Goal: Answer question/provide support: Share knowledge or assist other users

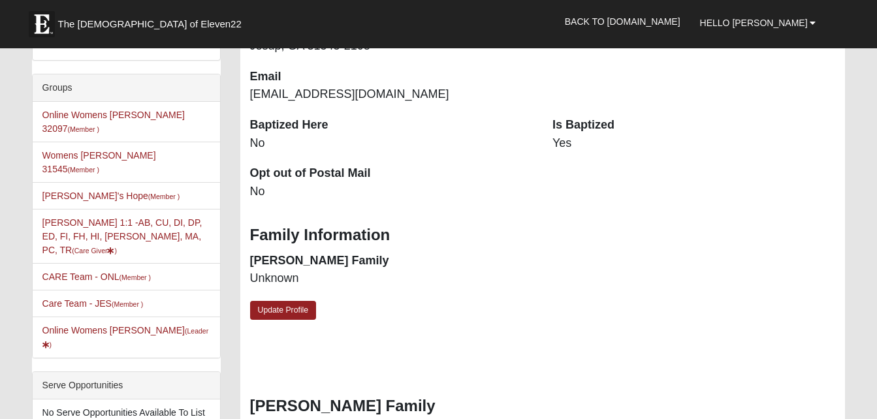
scroll to position [315, 0]
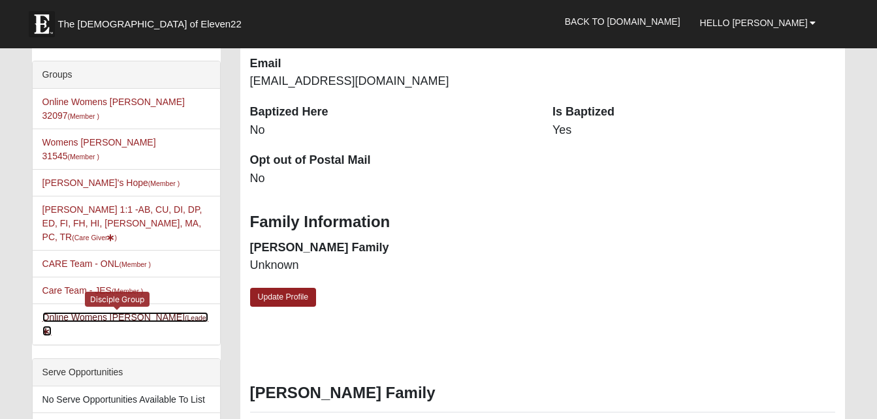
click at [168, 314] on small "(Leader )" at bounding box center [125, 325] width 166 height 22
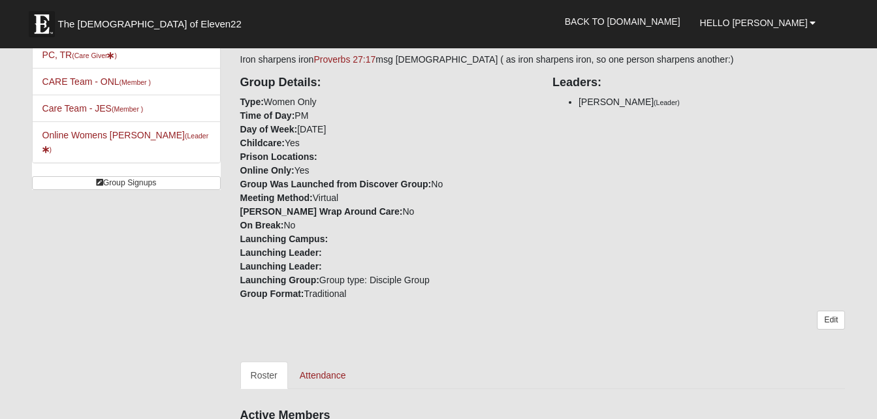
scroll to position [236, 0]
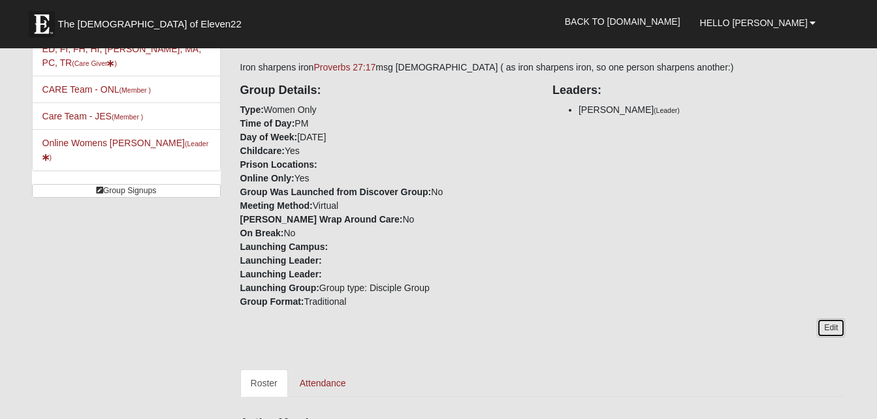
click at [831, 329] on link "Edit" at bounding box center [831, 328] width 28 height 19
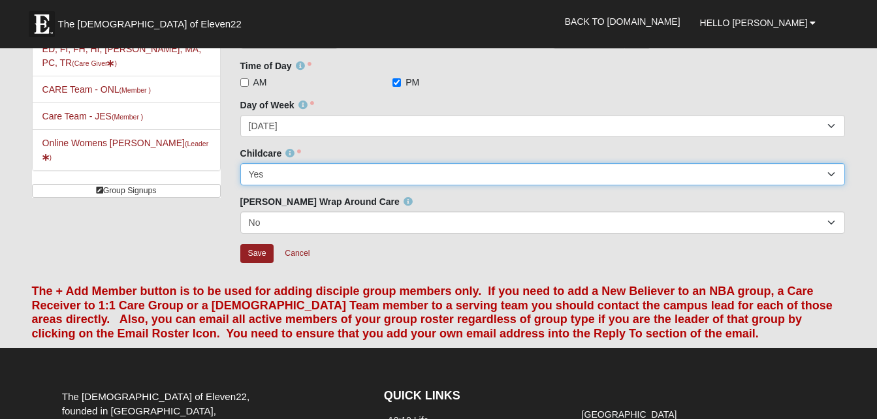
click at [832, 176] on select "No Yes" at bounding box center [542, 174] width 605 height 22
select select "False"
click at [240, 163] on select "No Yes" at bounding box center [542, 174] width 605 height 22
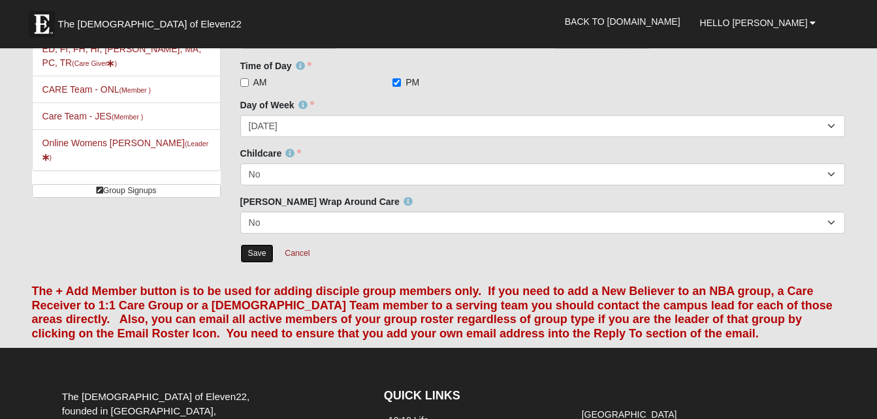
click at [264, 251] on input "Save" at bounding box center [257, 253] width 34 height 19
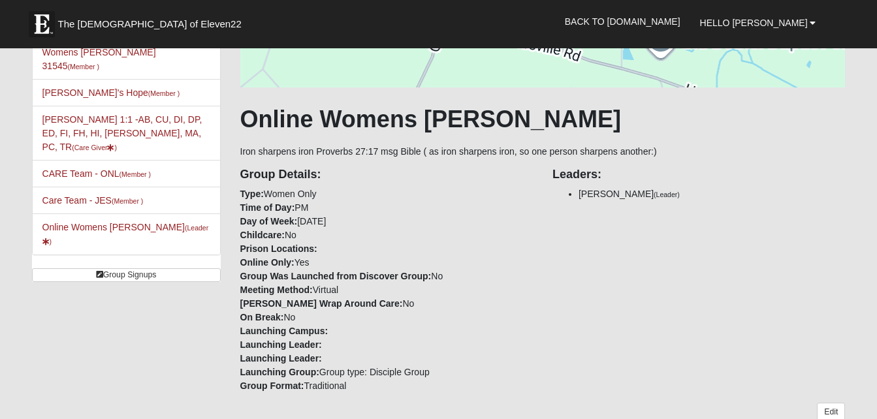
scroll to position [138, 0]
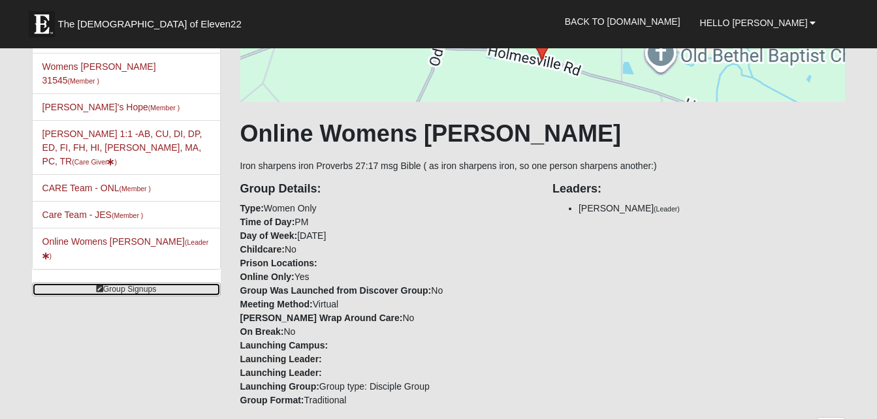
click at [131, 283] on link "Group Signups" at bounding box center [126, 290] width 189 height 14
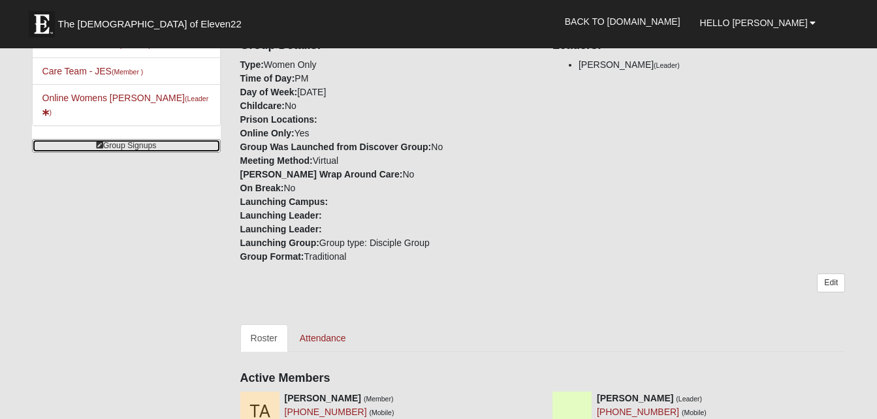
scroll to position [285, 0]
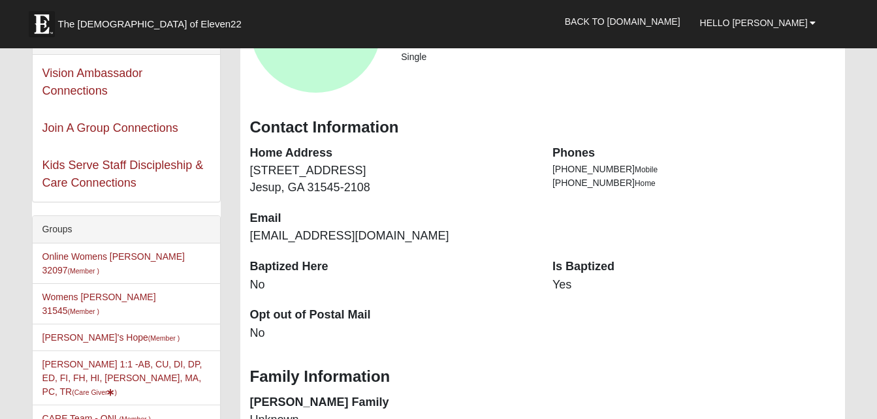
scroll to position [166, 0]
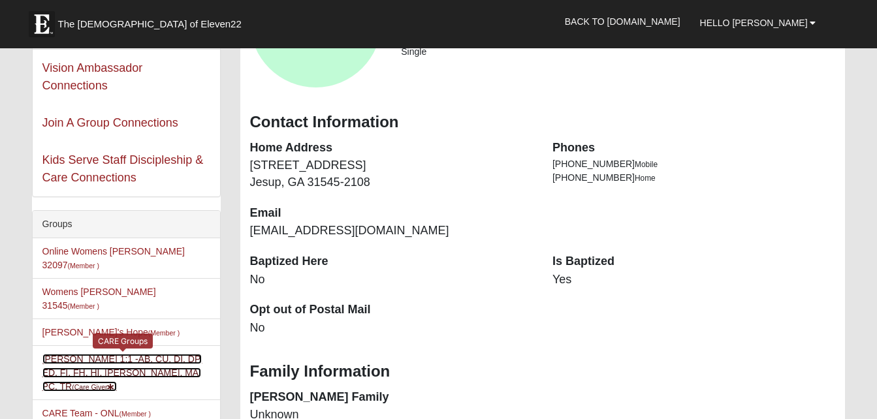
click at [144, 354] on link "Angela Boulineau 1:1 -AB, CU, DI, DP, ED, FI, FH, HI, LI, MA, PC, TR (Care Give…" at bounding box center [122, 373] width 160 height 38
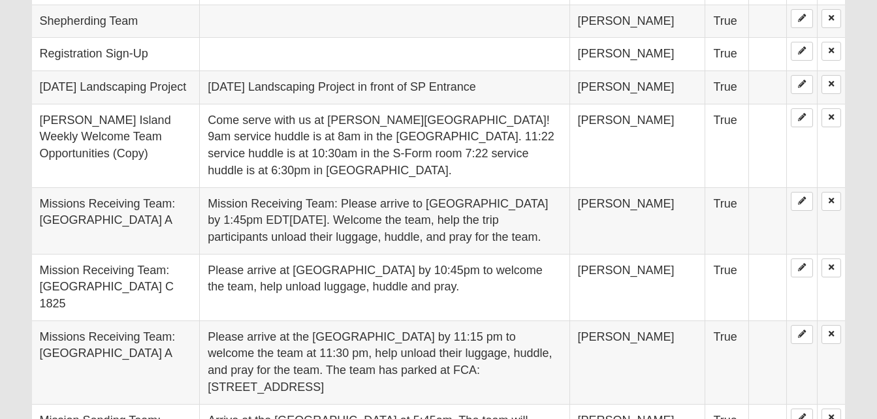
scroll to position [3115, 0]
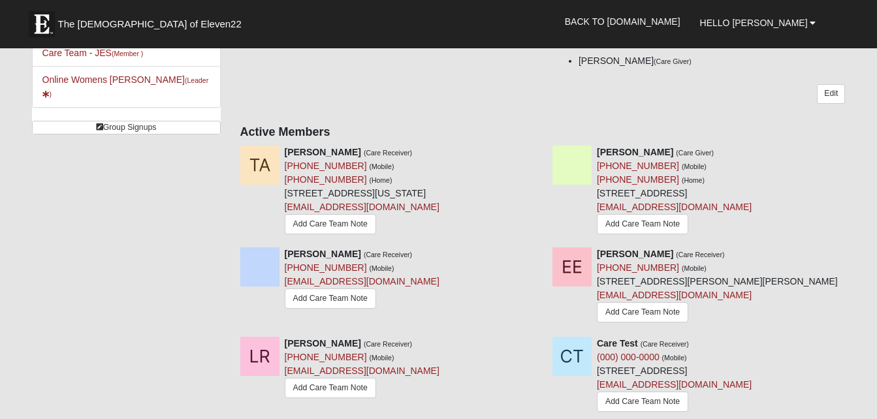
scroll to position [314, 0]
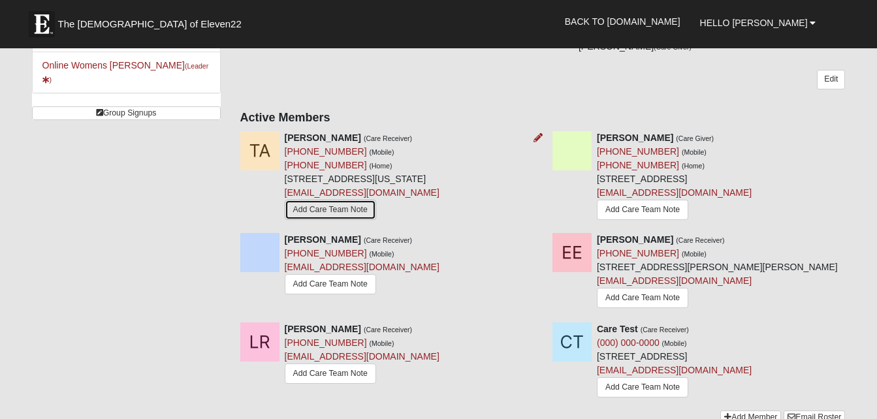
click at [353, 217] on link "Add Care Team Note" at bounding box center [330, 210] width 91 height 20
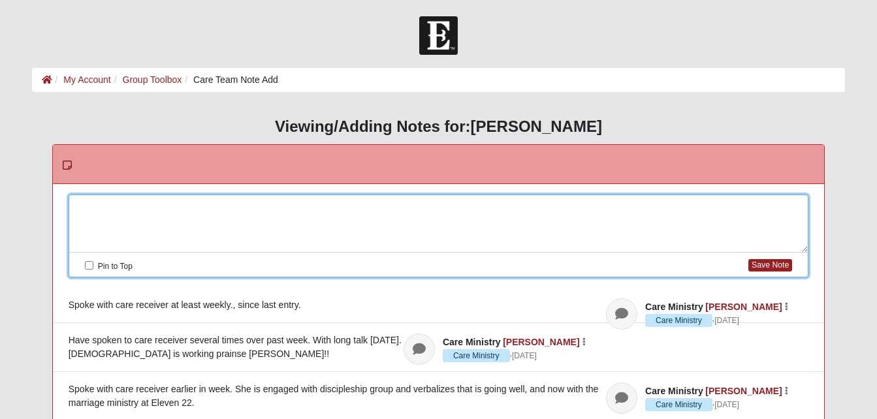
click at [353, 217] on div at bounding box center [438, 223] width 739 height 57
click at [398, 208] on div "Have been speaking to care receiver a bunch due to transition to another city." at bounding box center [438, 223] width 739 height 57
click at [262, 205] on div "Have been speaking to care receiver a bunch due to transition to another city." at bounding box center [438, 223] width 739 height 57
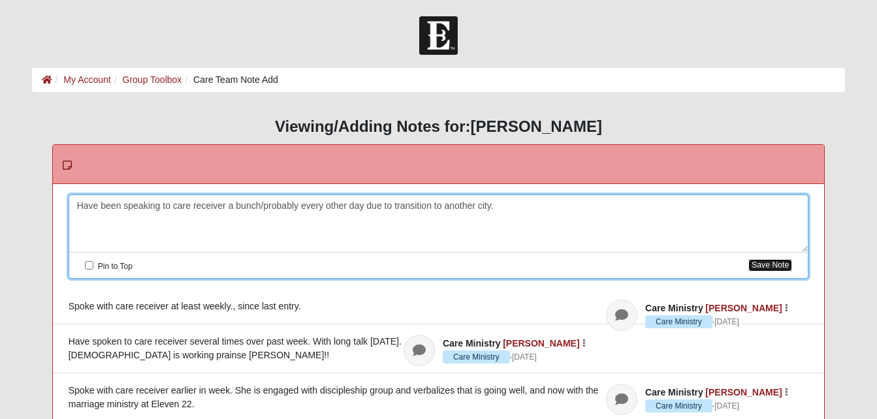
click at [765, 267] on button "Save Note" at bounding box center [770, 265] width 44 height 12
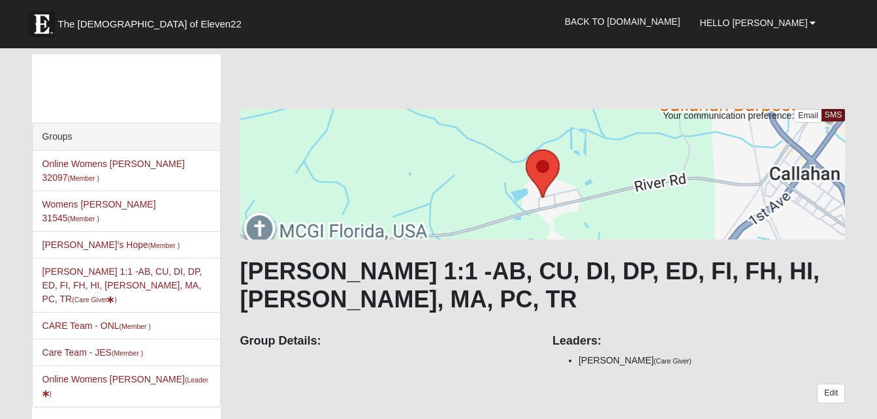
scroll to position [314, 0]
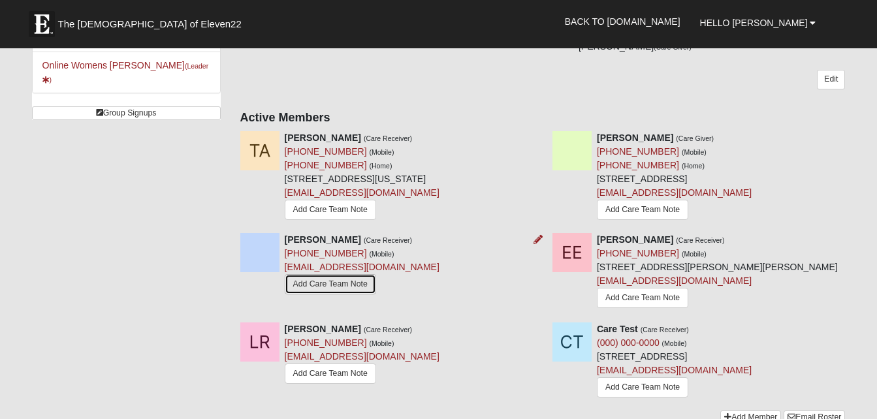
click at [360, 284] on link "Add Care Team Note" at bounding box center [330, 284] width 91 height 20
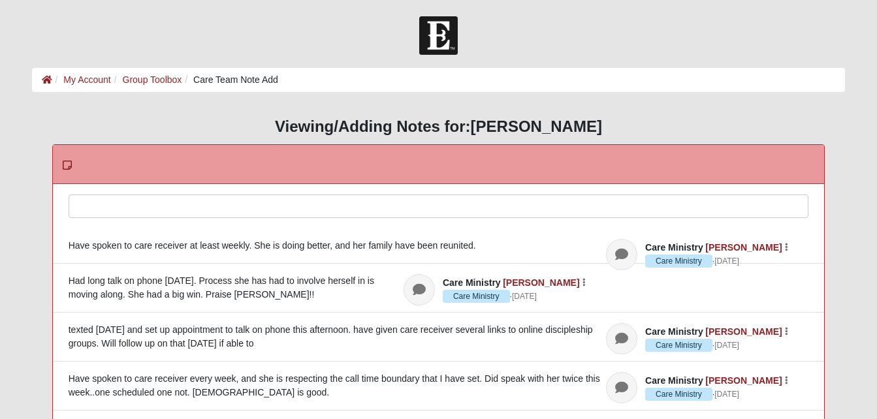
click at [266, 206] on div at bounding box center [438, 223] width 739 height 57
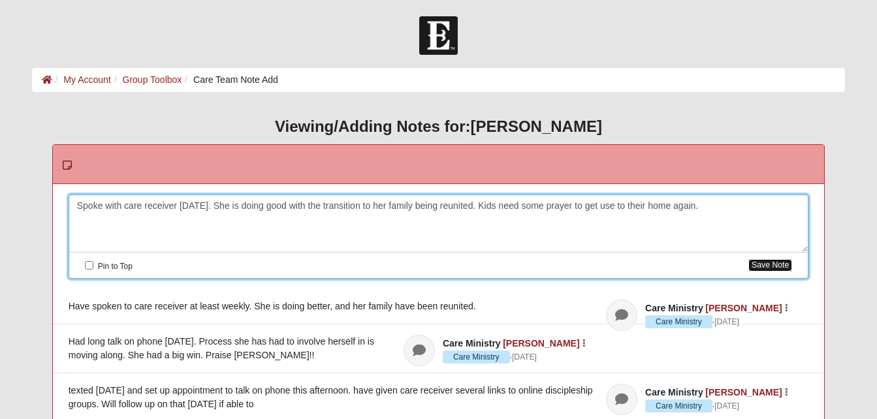
click at [772, 266] on button "Save Note" at bounding box center [770, 265] width 44 height 12
